Goal: Browse casually: Explore the website without a specific task or goal

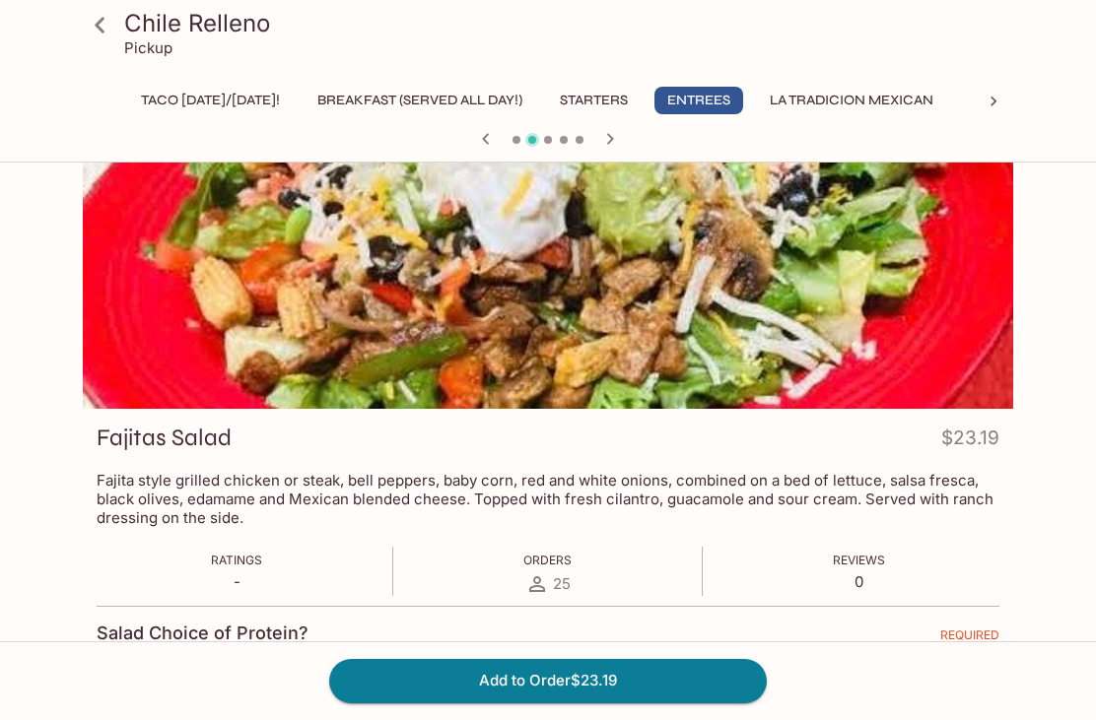
scroll to position [47, 0]
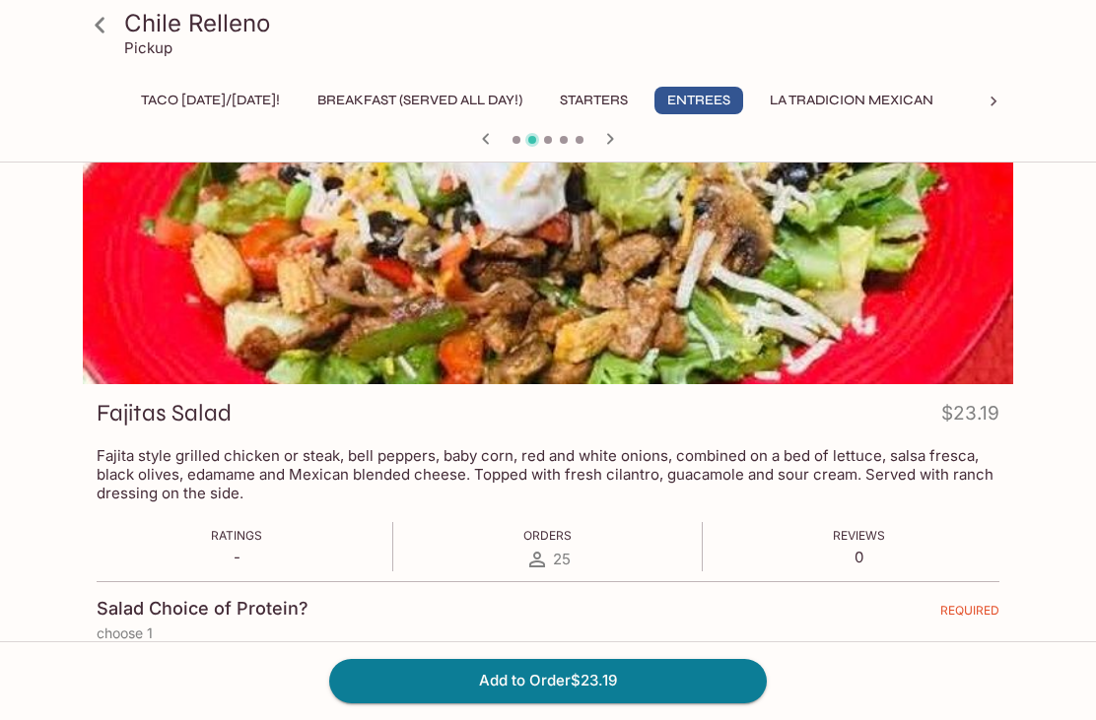
click at [104, 30] on icon at bounding box center [100, 25] width 34 height 34
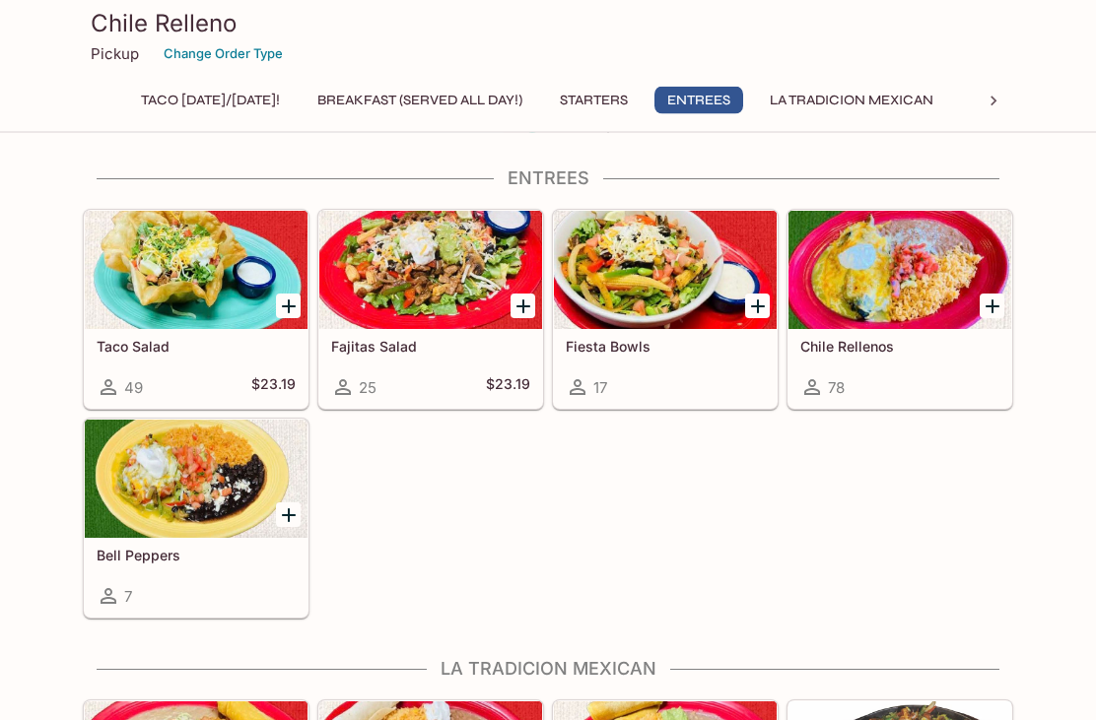
scroll to position [1149, 0]
click at [635, 289] on div at bounding box center [665, 270] width 223 height 118
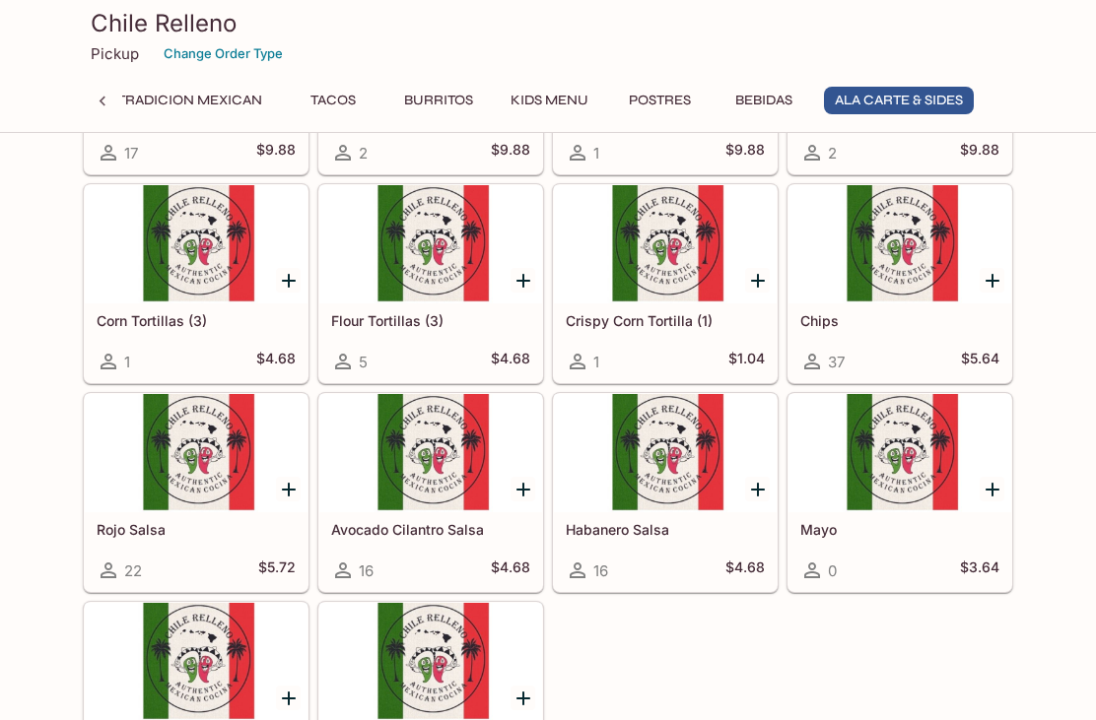
scroll to position [5463, 0]
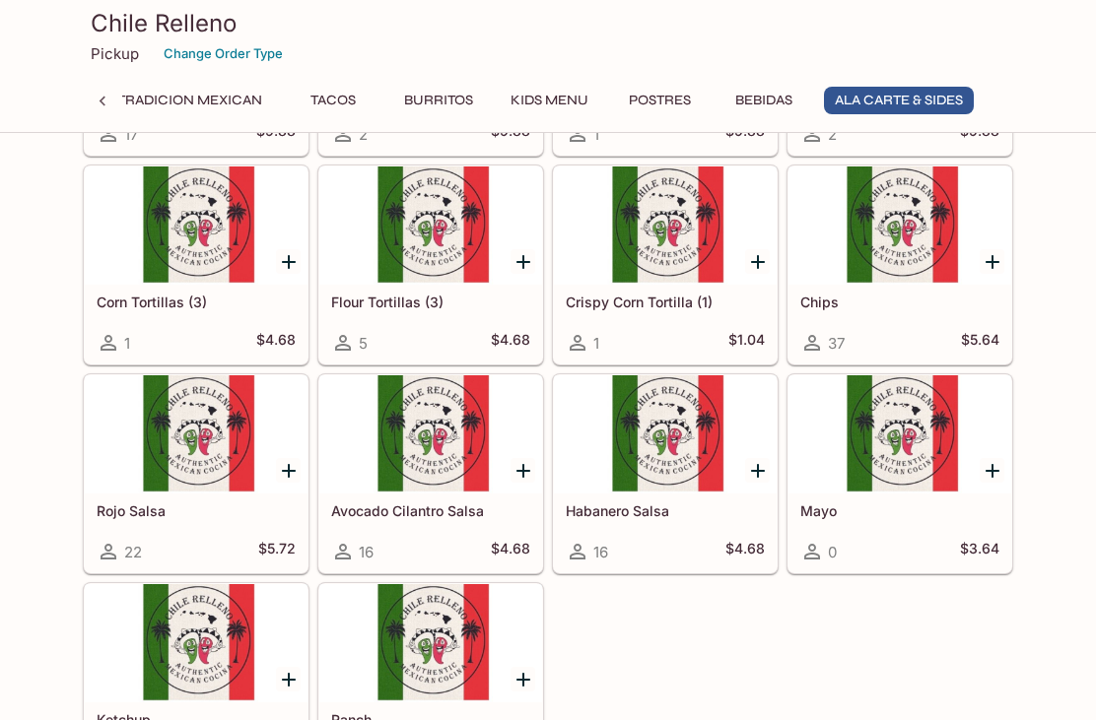
click at [191, 467] on div at bounding box center [196, 434] width 223 height 118
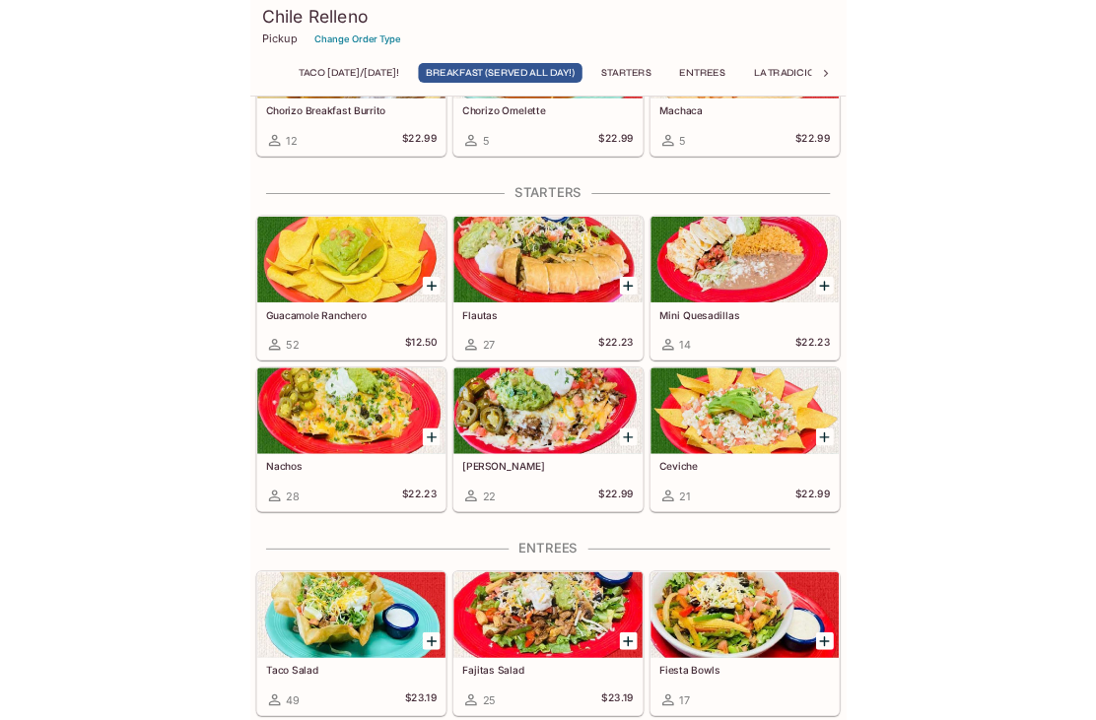
scroll to position [708, 0]
